Goal: Check status: Check status

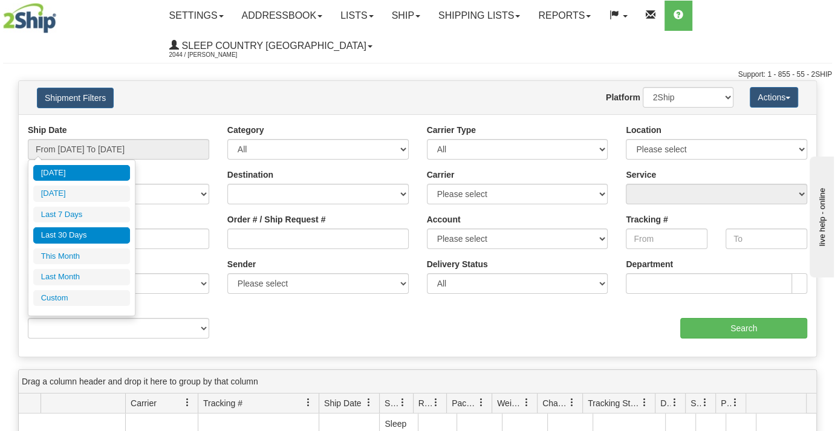
click at [89, 230] on li "Last 30 Days" at bounding box center [81, 235] width 97 height 16
type input "From [DATE] To [DATE]"
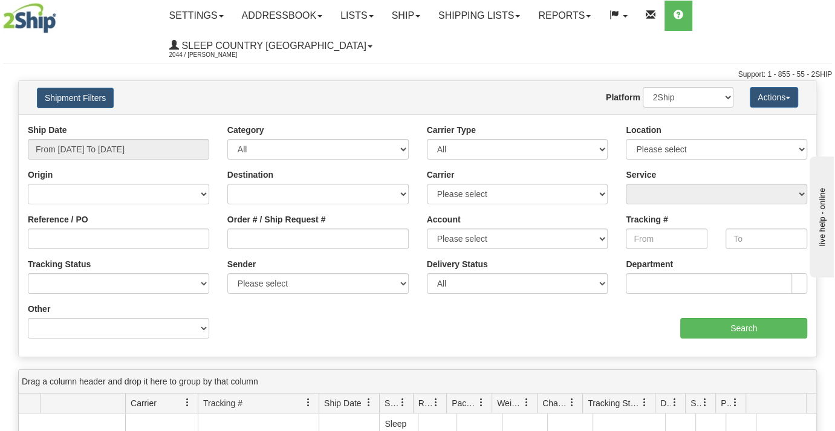
click at [226, 233] on div "Order # / Ship Request #" at bounding box center [318, 235] width 200 height 45
click at [230, 234] on input "Order # / Ship Request #" at bounding box center [317, 239] width 181 height 21
click at [231, 244] on input "Order # / Ship Request #" at bounding box center [317, 239] width 181 height 21
paste input "9000I117578"
click at [235, 243] on input "9000I117578" at bounding box center [317, 239] width 181 height 21
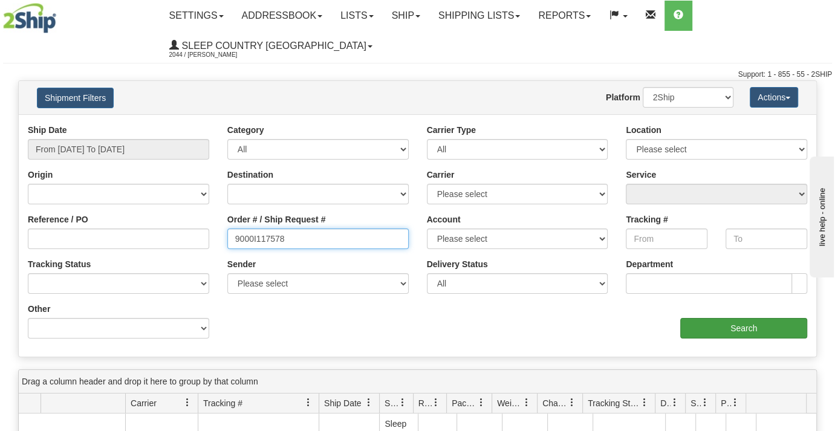
type input "9000I117578"
click at [700, 323] on input "Search" at bounding box center [743, 328] width 127 height 21
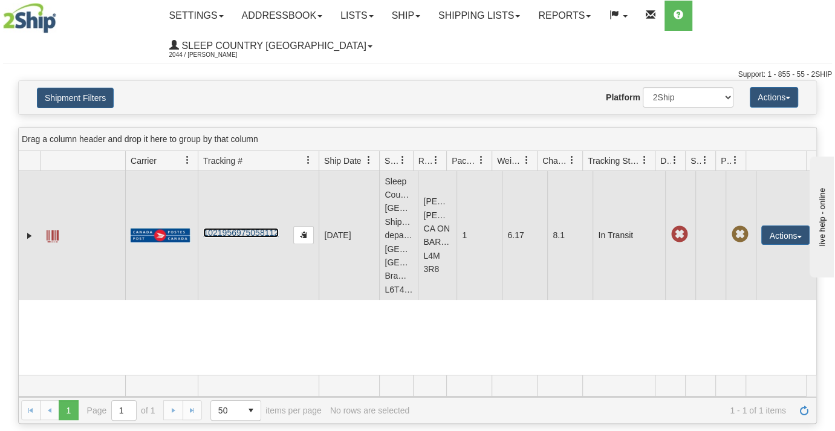
click at [232, 228] on link "1021956975058112" at bounding box center [241, 233] width 76 height 10
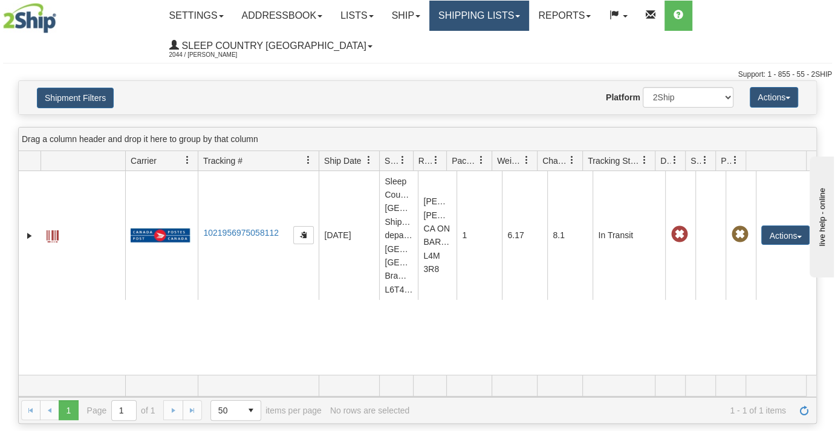
click at [485, 17] on link "Shipping lists" at bounding box center [479, 16] width 100 height 30
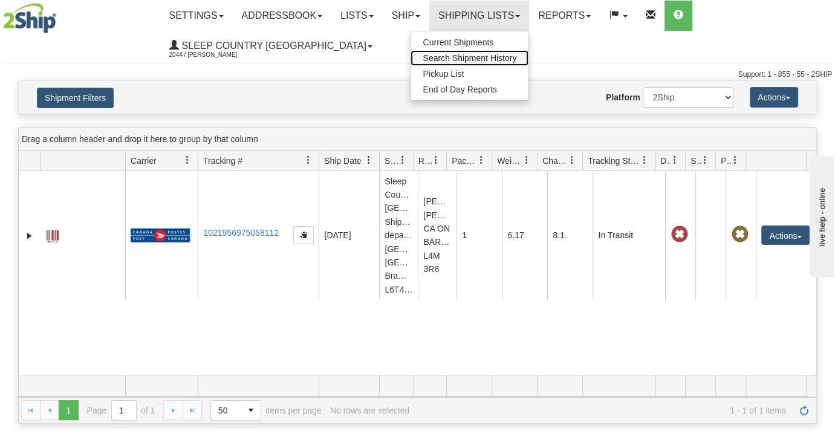
click at [482, 54] on span "Search Shipment History" at bounding box center [470, 58] width 94 height 10
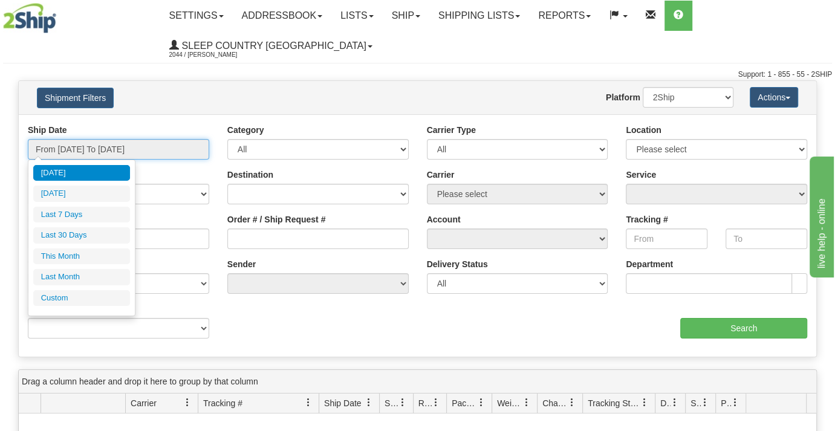
click at [140, 144] on input "From [DATE] To [DATE]" at bounding box center [118, 149] width 181 height 21
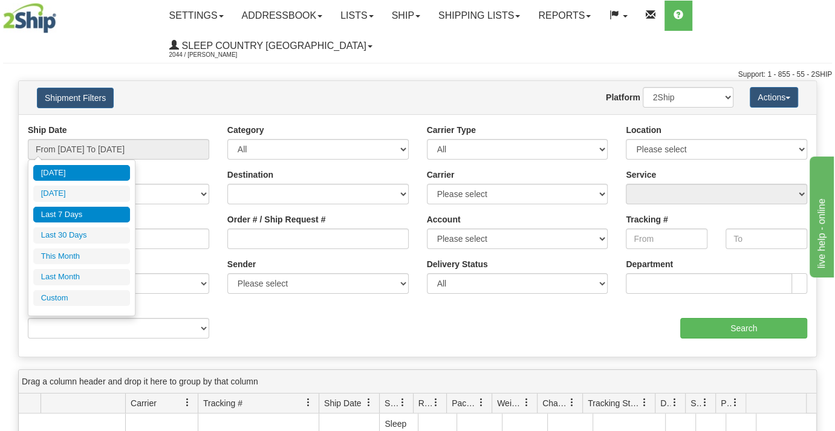
click at [97, 216] on li "Last 7 Days" at bounding box center [81, 215] width 97 height 16
type input "From 09/30/2025 To 10/06/2025"
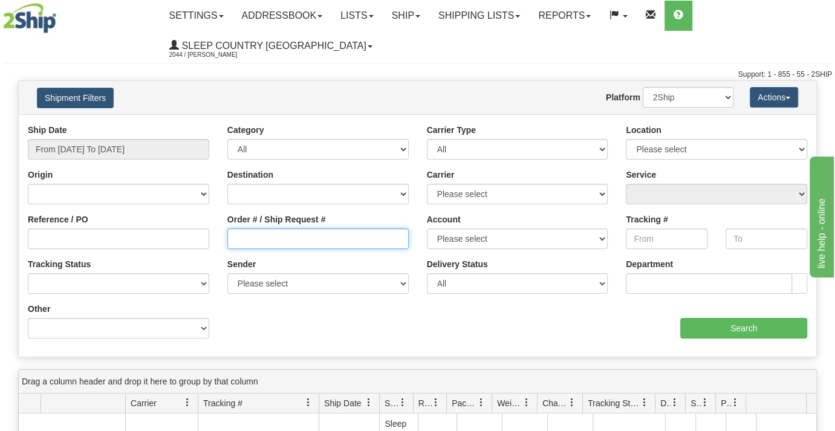
click at [231, 237] on input "Order # / Ship Request #" at bounding box center [317, 239] width 181 height 21
paste input "9000I147089"
click at [235, 240] on input "9000I147089" at bounding box center [317, 239] width 181 height 21
type input "9000I147089"
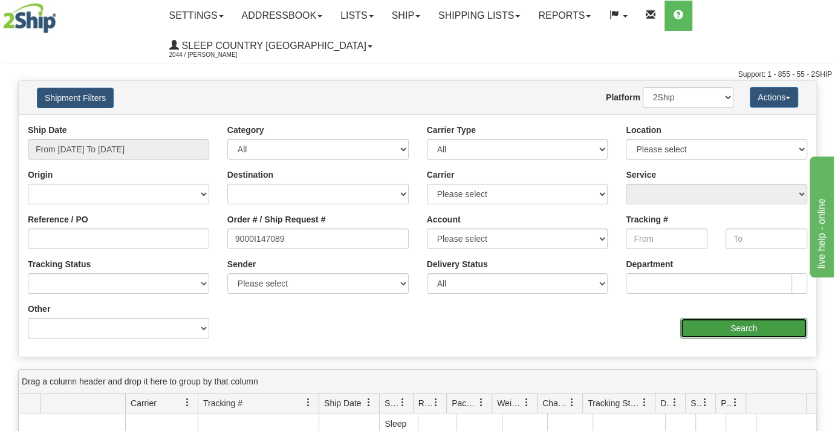
click at [696, 324] on input "Search" at bounding box center [743, 328] width 127 height 21
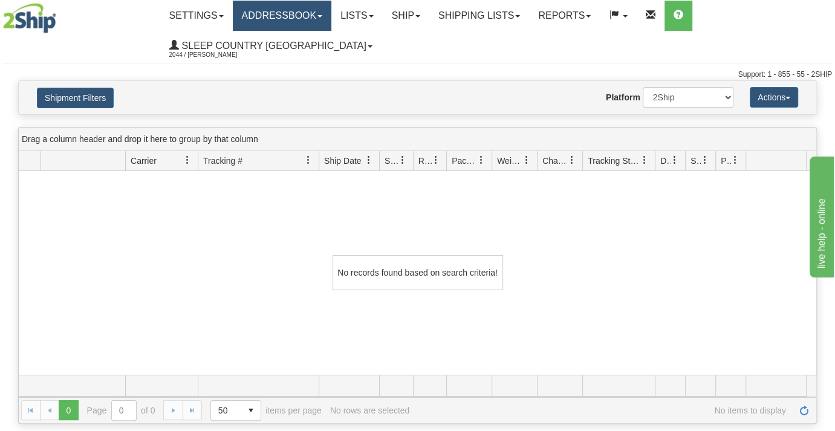
click at [304, 11] on link "Addressbook" at bounding box center [282, 16] width 99 height 30
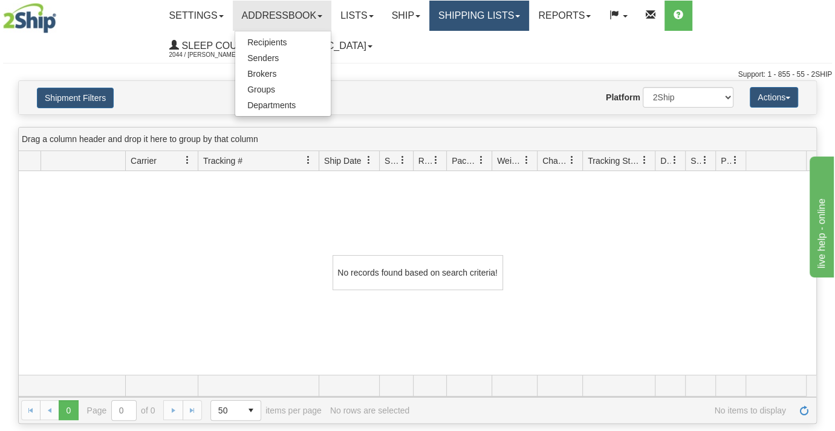
click at [466, 5] on link "Shipping lists" at bounding box center [479, 16] width 100 height 30
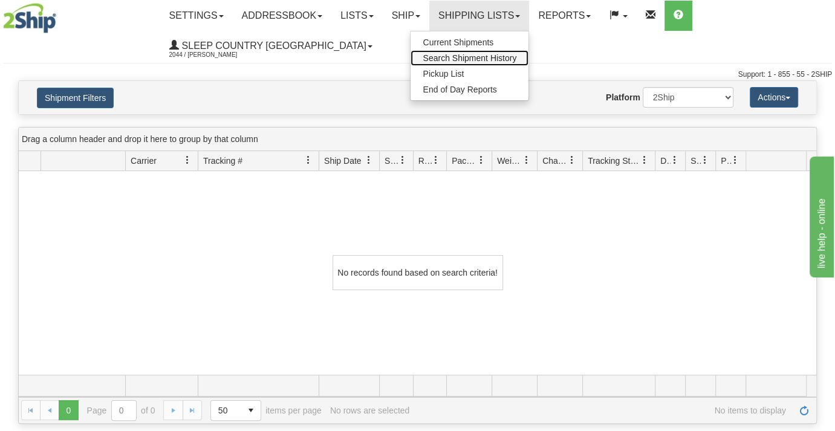
click at [458, 53] on span "Search Shipment History" at bounding box center [470, 58] width 94 height 10
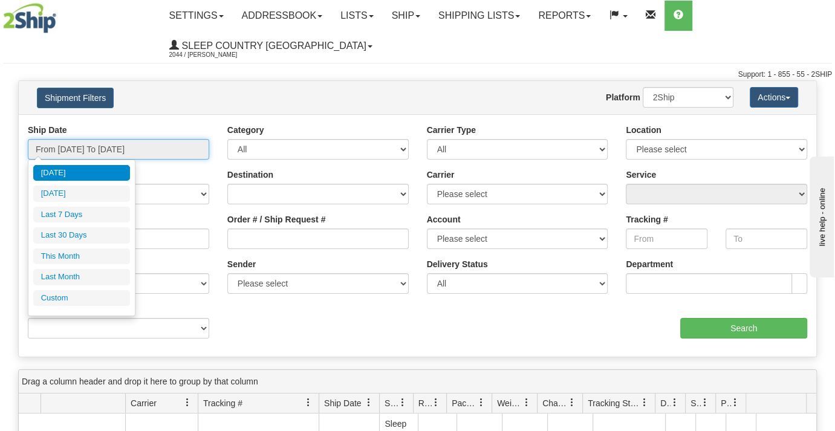
click at [123, 148] on input "From [DATE] To [DATE]" at bounding box center [118, 149] width 181 height 21
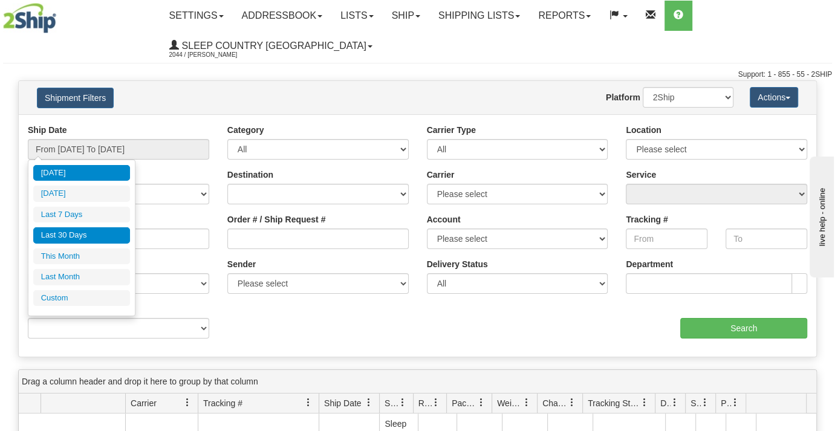
click at [65, 239] on li "Last 30 Days" at bounding box center [81, 235] width 97 height 16
type input "From [DATE] To [DATE]"
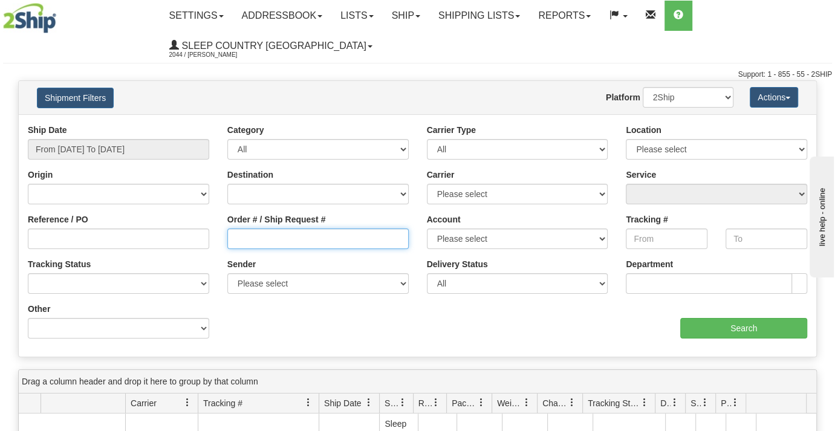
click at [240, 236] on input "Order # / Ship Request #" at bounding box center [317, 239] width 181 height 21
paste input "9000I147089"
type input "9000I147089"
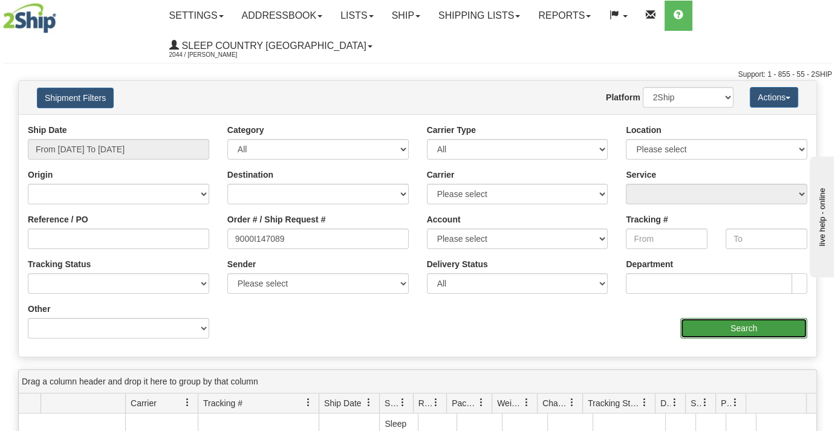
click at [701, 327] on input "Search" at bounding box center [743, 328] width 127 height 21
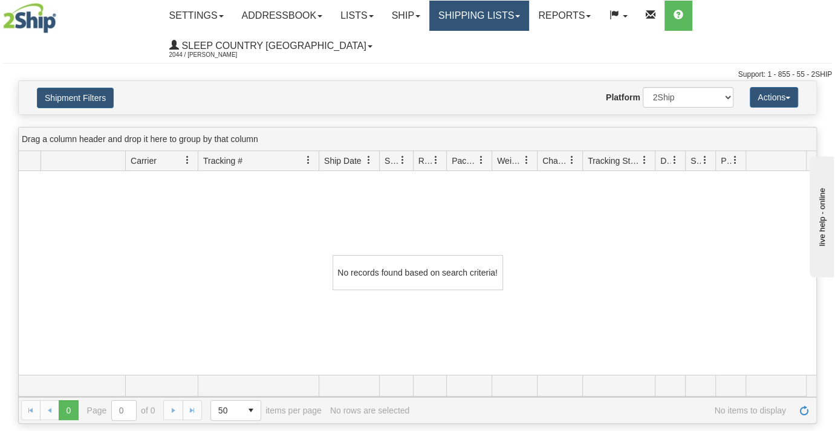
click at [522, 17] on link "Shipping lists" at bounding box center [479, 16] width 100 height 30
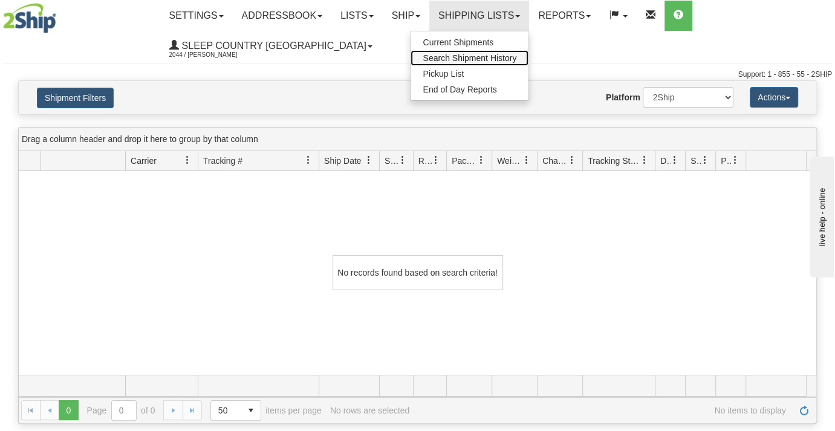
click at [481, 54] on span "Search Shipment History" at bounding box center [470, 58] width 94 height 10
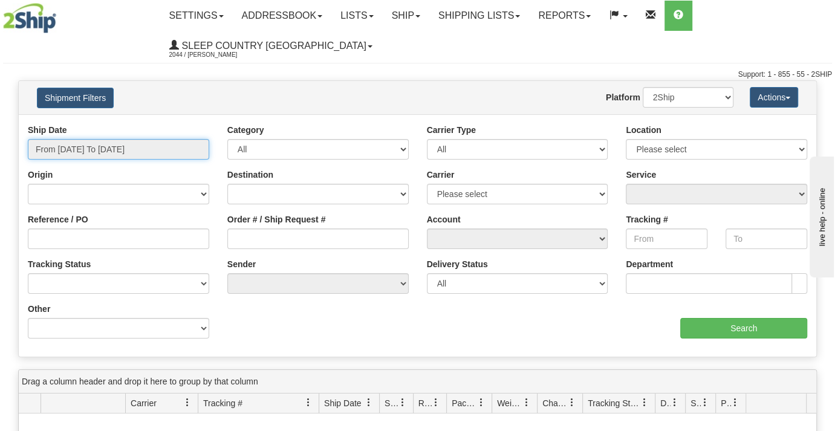
click at [151, 148] on input "From [DATE] To [DATE]" at bounding box center [118, 149] width 181 height 21
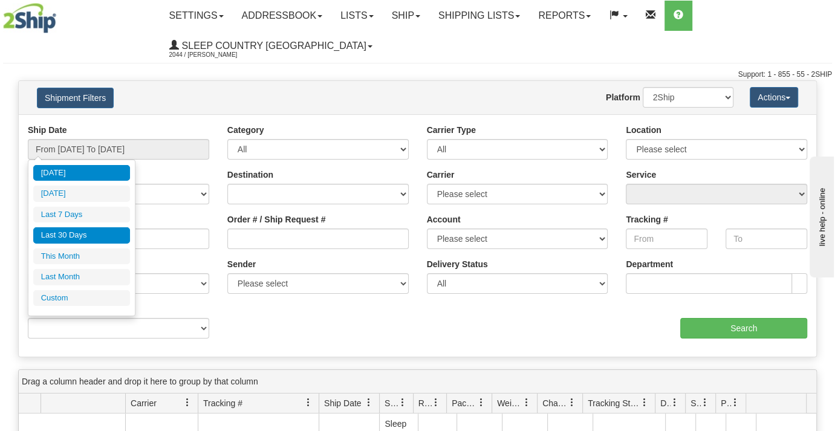
click at [68, 234] on li "Last 30 Days" at bounding box center [81, 235] width 97 height 16
type input "From 09/07/2025 To 10/06/2025"
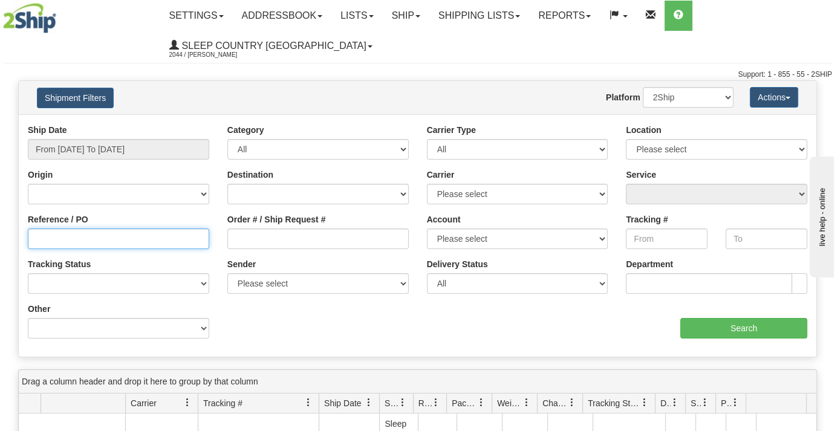
click at [126, 242] on input "Reference / PO" at bounding box center [118, 239] width 181 height 21
paste input "9000I147089"
type input "9000I147089"
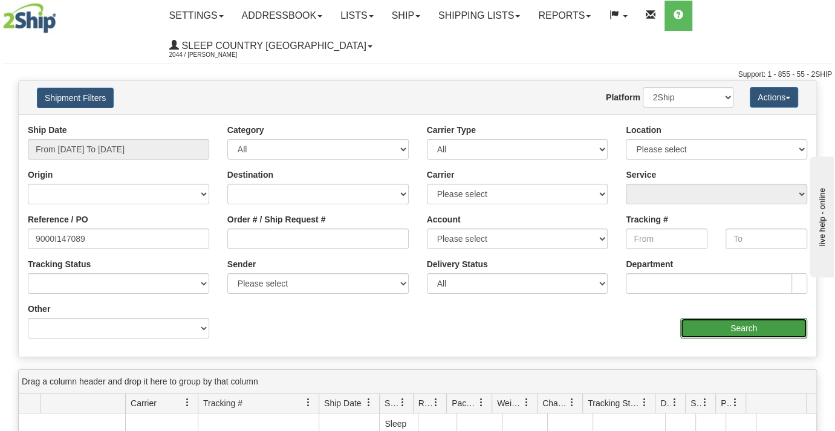
click at [738, 324] on input "Search" at bounding box center [743, 328] width 127 height 21
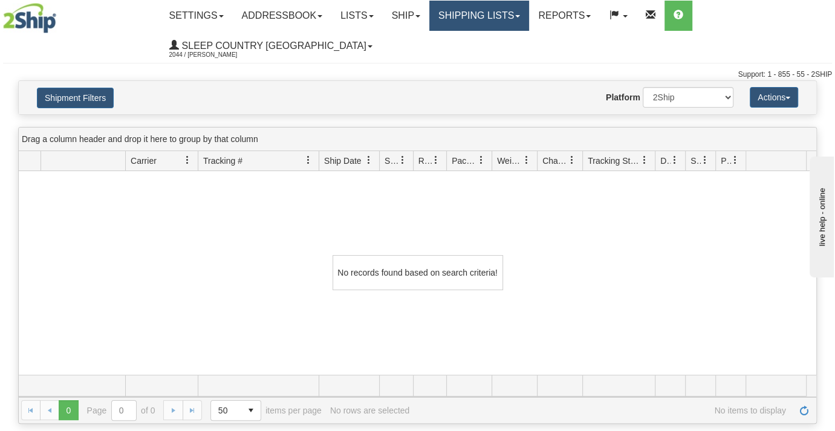
click at [469, 11] on link "Shipping lists" at bounding box center [479, 16] width 100 height 30
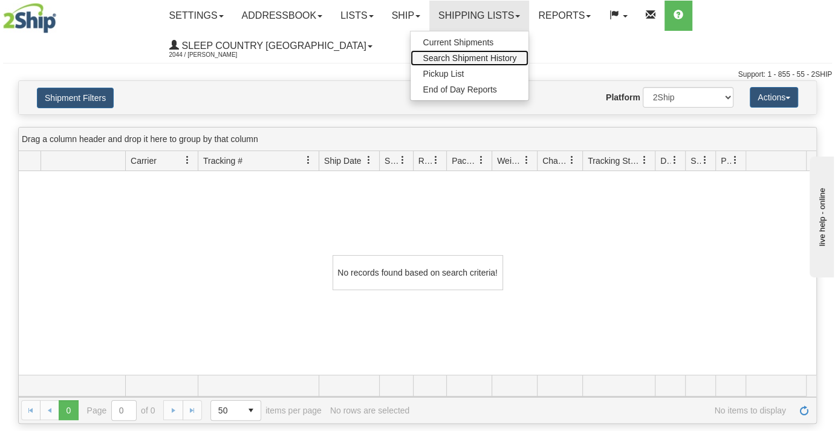
click at [490, 55] on span "Search Shipment History" at bounding box center [470, 58] width 94 height 10
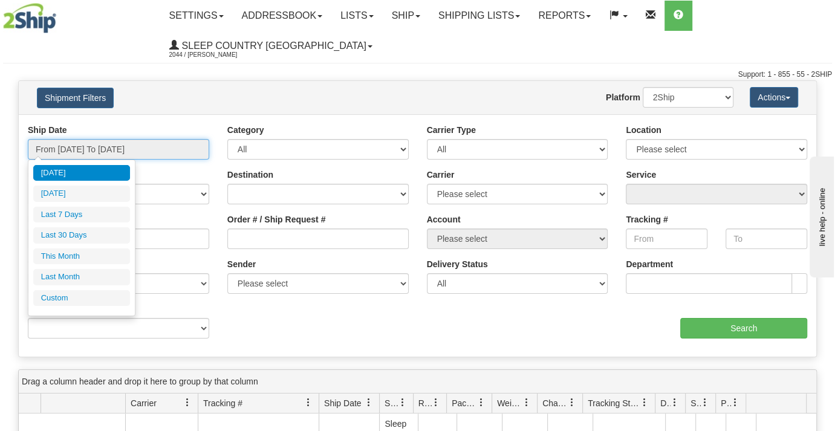
click at [108, 146] on input "From [DATE] To [DATE]" at bounding box center [118, 149] width 181 height 21
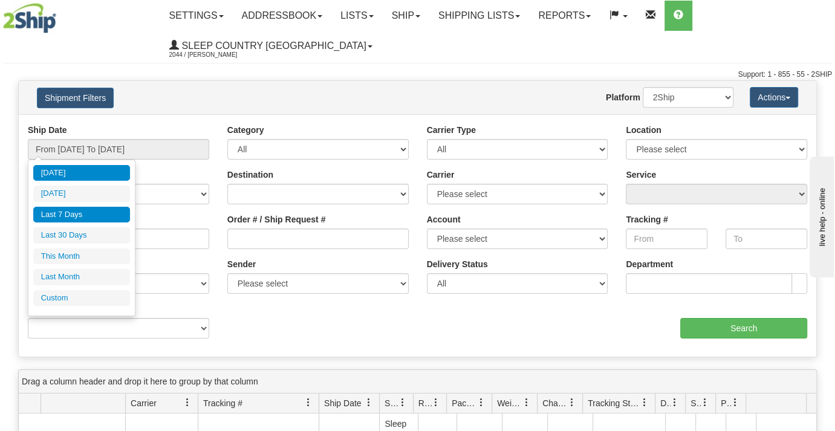
click at [63, 213] on li "Last 7 Days" at bounding box center [81, 215] width 97 height 16
type input "From [DATE] To [DATE]"
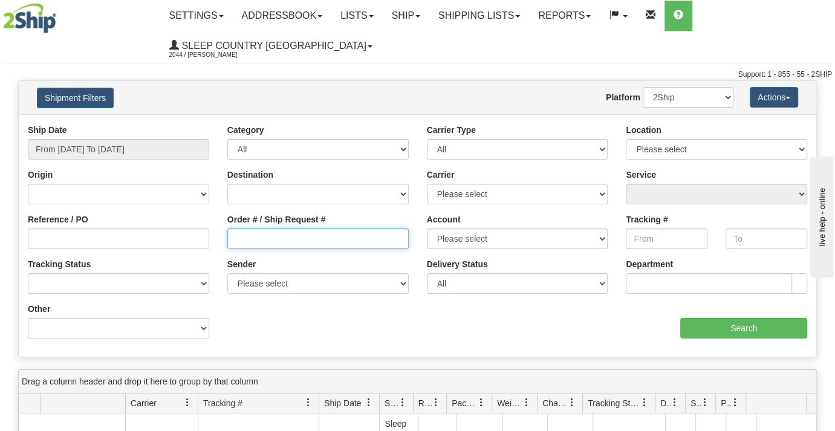
click at [240, 245] on input "Order # / Ship Request #" at bounding box center [317, 239] width 181 height 21
paste input "9000I147089"
type input "9000I147089"
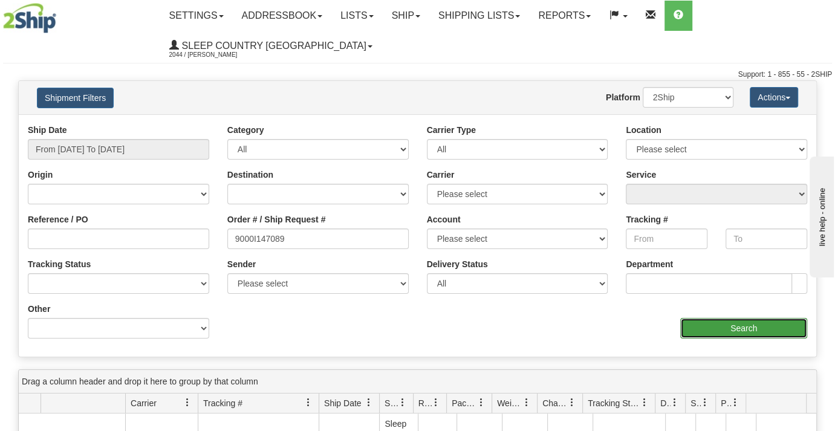
click at [721, 331] on input "Search" at bounding box center [743, 328] width 127 height 21
